Goal: Task Accomplishment & Management: Manage account settings

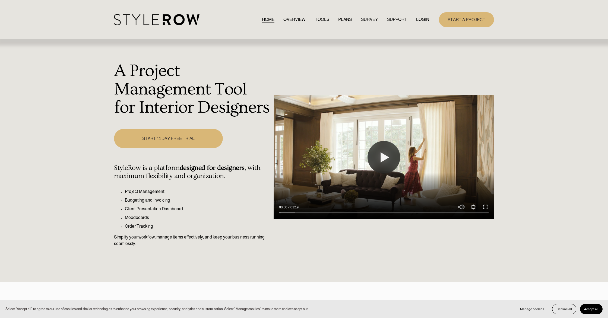
click at [425, 20] on link "LOGIN" at bounding box center [422, 19] width 13 height 7
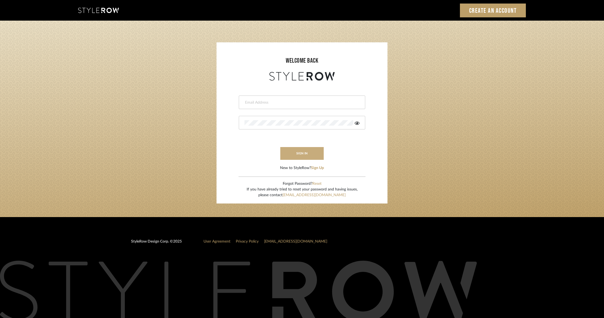
type input "gina@elementsinteriors.net"
click at [300, 150] on button "sign in" at bounding box center [301, 153] width 43 height 13
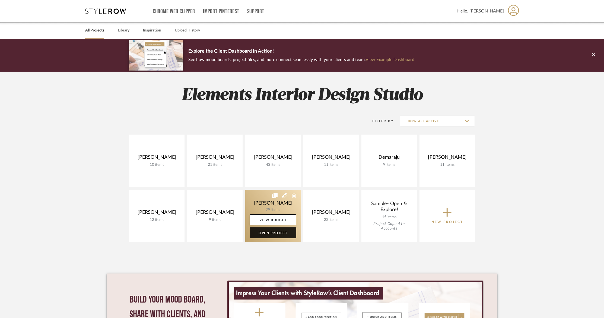
click at [268, 233] on link "Open Project" at bounding box center [273, 232] width 47 height 11
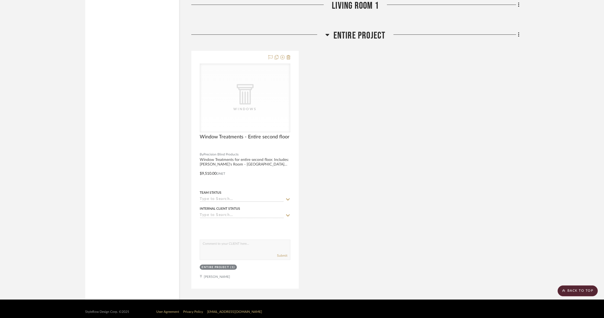
scroll to position [5771, 0]
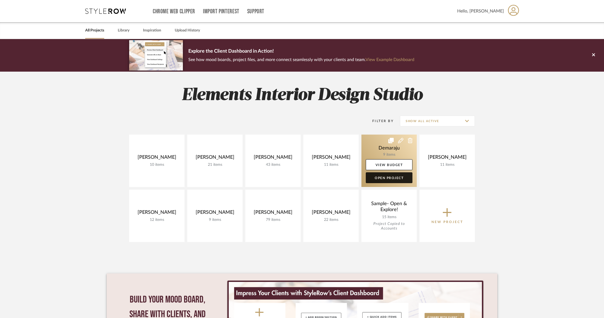
click at [388, 178] on link "Open Project" at bounding box center [389, 177] width 47 height 11
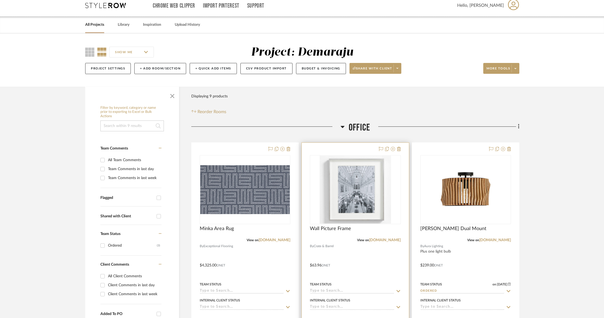
scroll to position [6, 0]
